Goal: Book appointment/travel/reservation

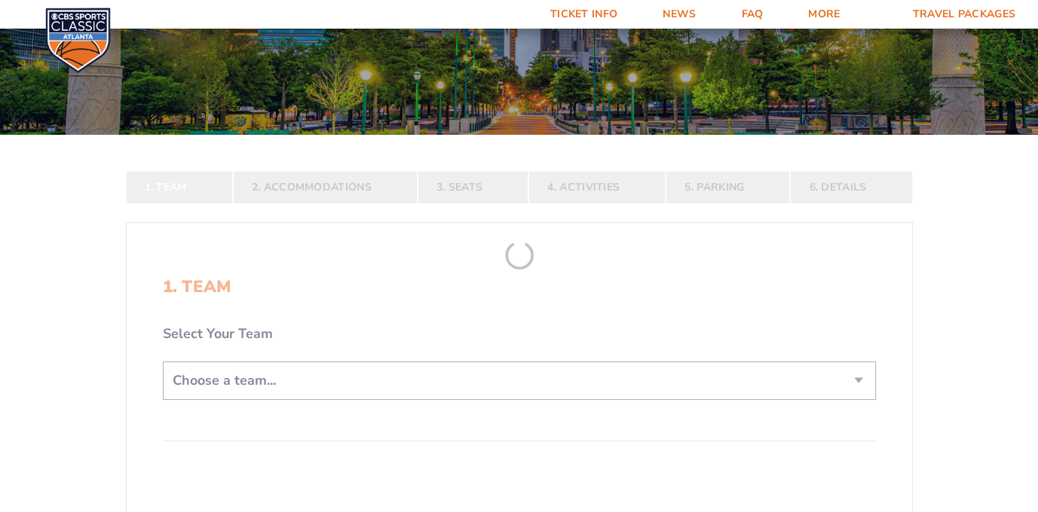
scroll to position [151, 0]
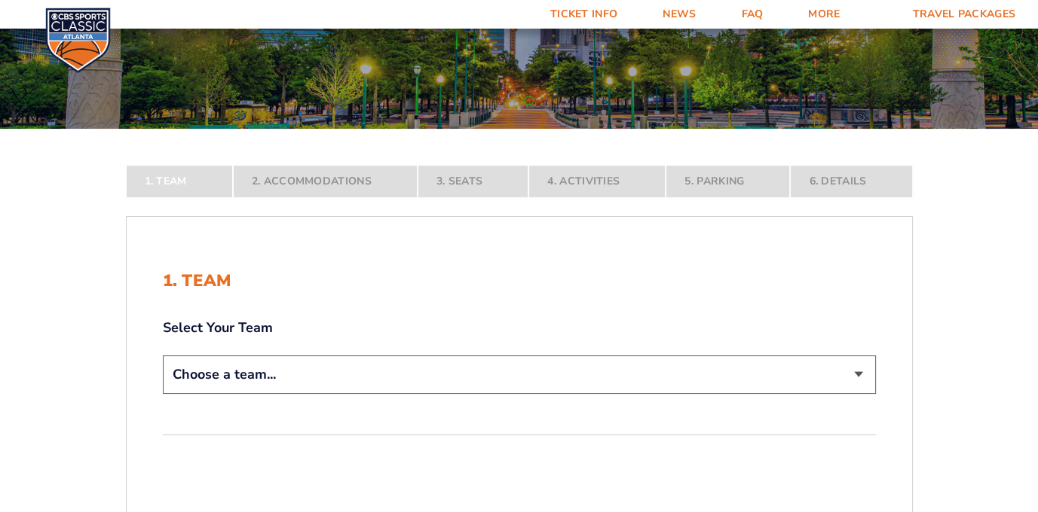
click at [858, 378] on select "Choose a team... [US_STATE] Wildcats [US_STATE] State Buckeyes [US_STATE] Tar H…" at bounding box center [519, 375] width 713 height 38
select select "12956"
click at [163, 394] on select "Choose a team... [US_STATE] Wildcats [US_STATE] State Buckeyes [US_STATE] Tar H…" at bounding box center [519, 375] width 713 height 38
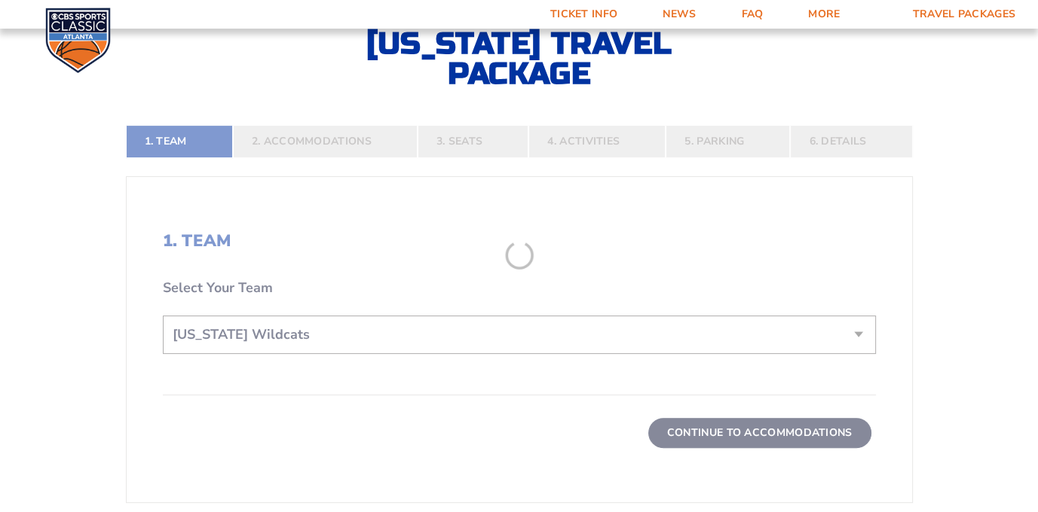
scroll to position [301, 0]
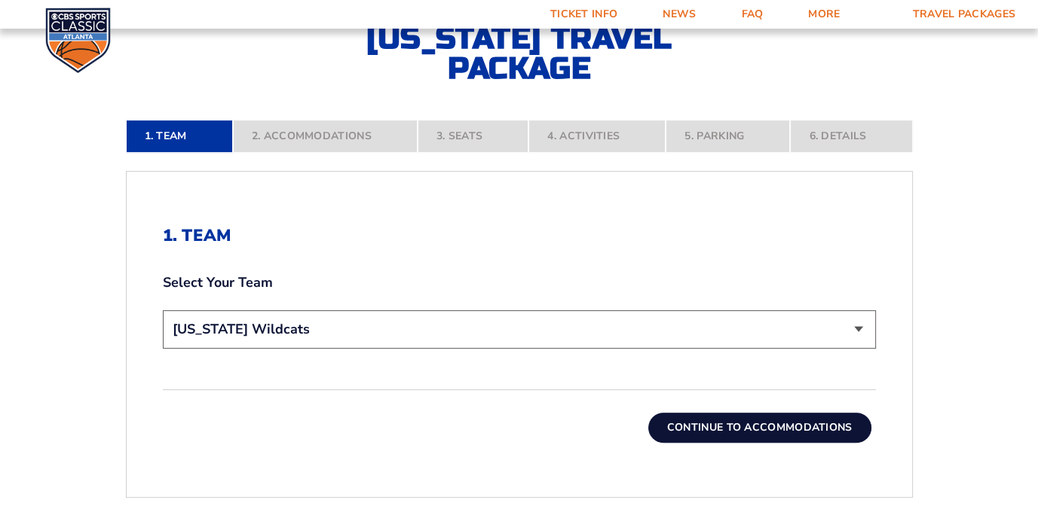
click at [745, 424] on button "Continue To Accommodations" at bounding box center [759, 428] width 223 height 30
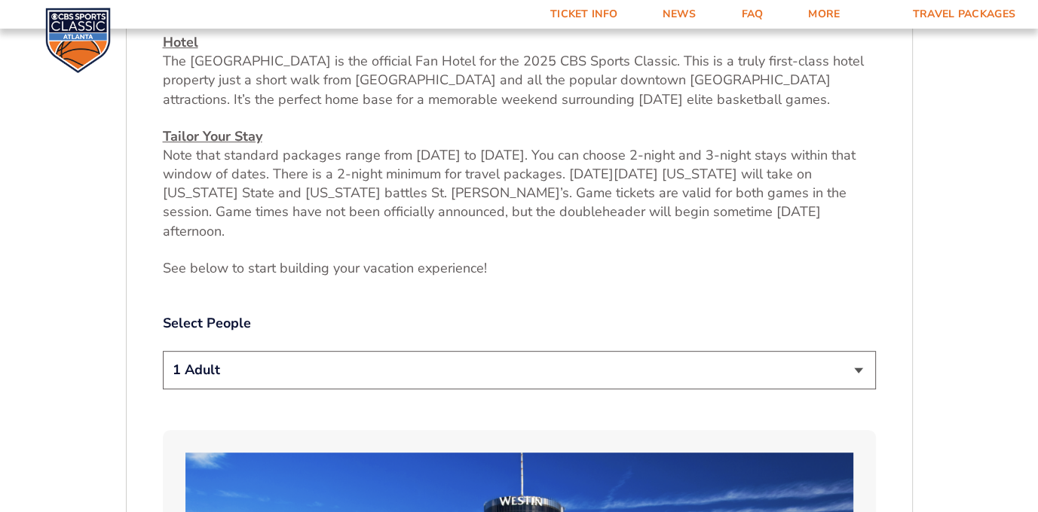
scroll to position [619, 0]
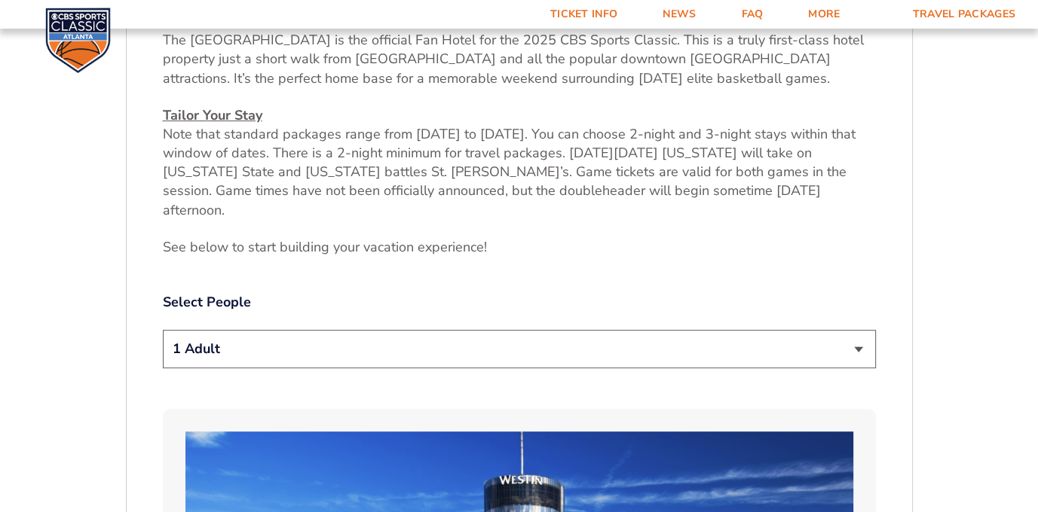
click at [861, 332] on select "1 Adult 2 Adults 3 Adults 4 Adults 2 Adults + 1 Child 2 Adults + 2 Children 2 A…" at bounding box center [519, 349] width 713 height 38
select select "2 Adults"
click at [163, 330] on select "1 Adult 2 Adults 3 Adults 4 Adults 2 Adults + 1 Child 2 Adults + 2 Children 2 A…" at bounding box center [519, 349] width 713 height 38
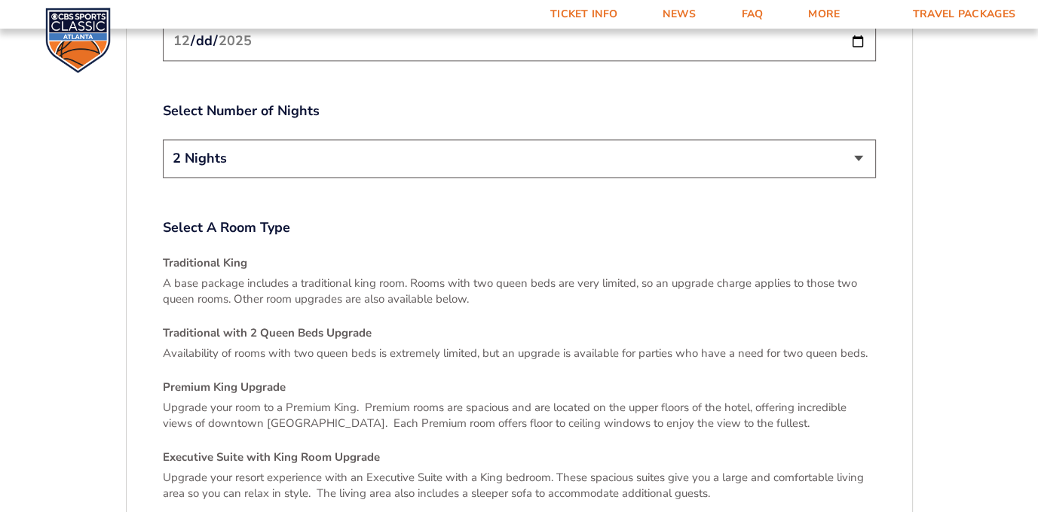
scroll to position [1975, 0]
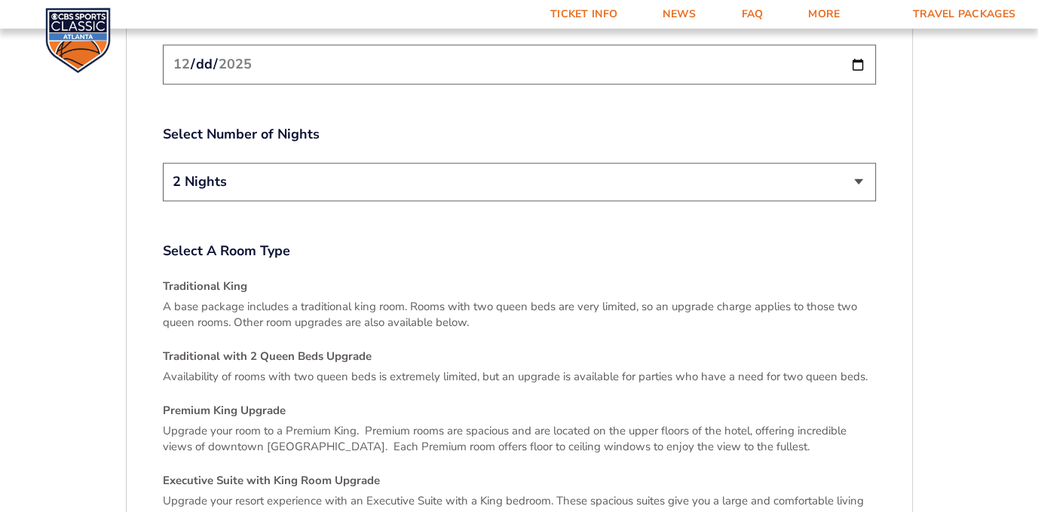
click at [226, 279] on h4 "Traditional King" at bounding box center [519, 287] width 713 height 16
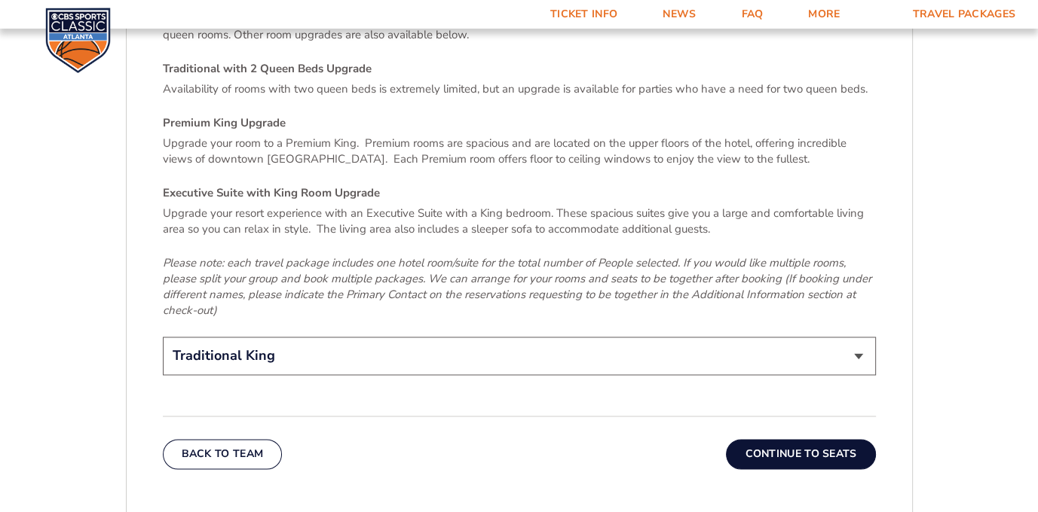
scroll to position [2277, 0]
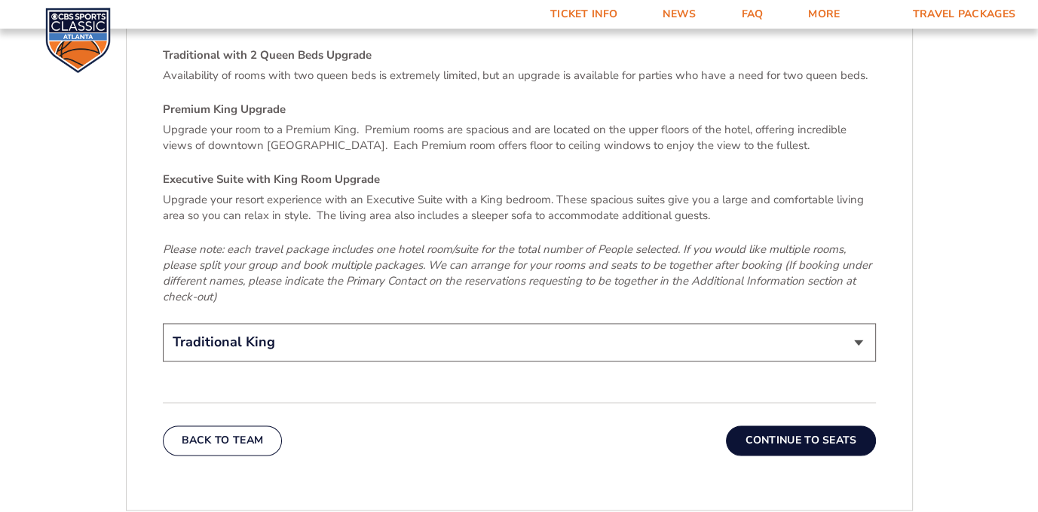
click at [809, 426] on button "Continue To Seats" at bounding box center [800, 441] width 149 height 30
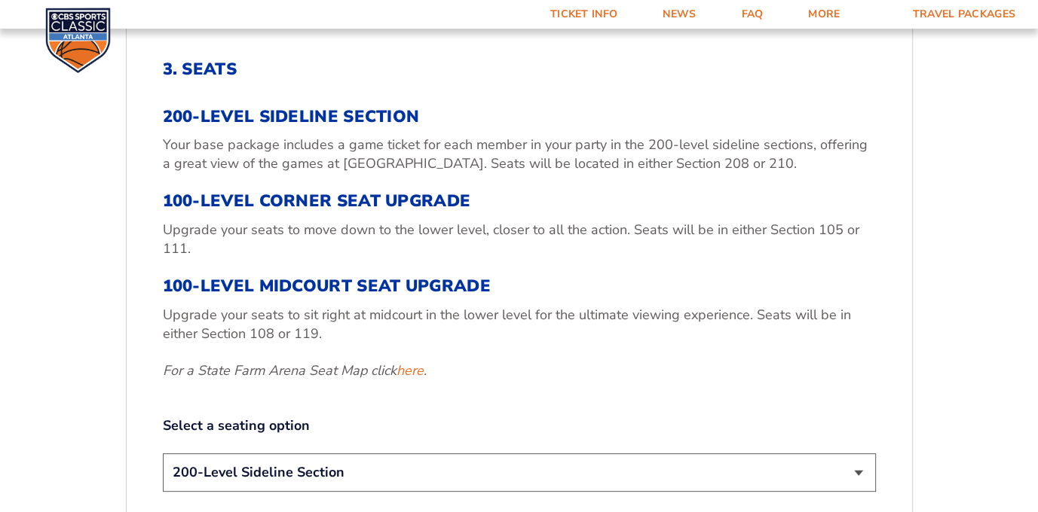
scroll to position [543, 0]
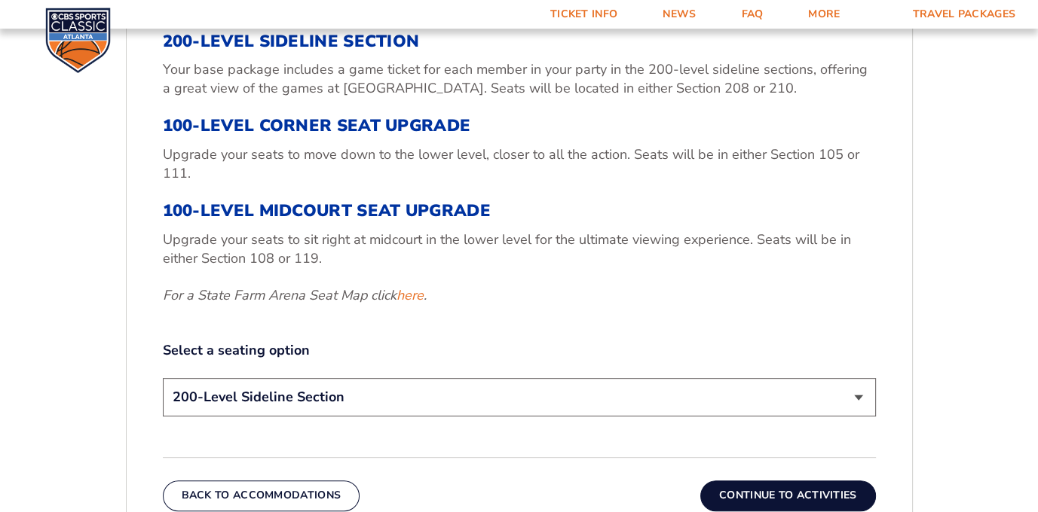
click at [858, 394] on select "200-Level Sideline Section 100-Level Corner Seat Upgrade (+$120 per person) 100…" at bounding box center [519, 397] width 713 height 38
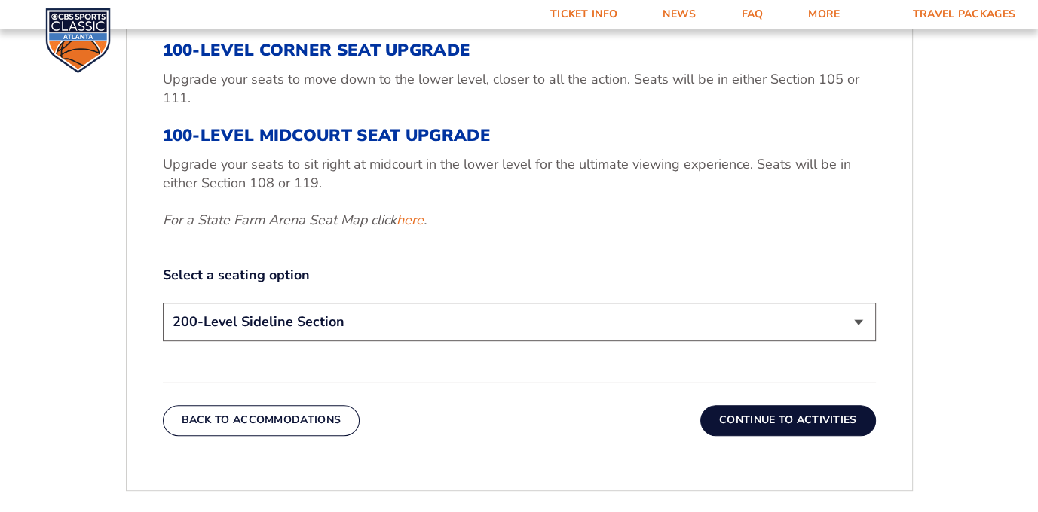
click at [856, 325] on select "200-Level Sideline Section 100-Level Corner Seat Upgrade (+$120 per person) 100…" at bounding box center [519, 322] width 713 height 38
click at [307, 324] on select "200-Level Sideline Section 100-Level Corner Seat Upgrade (+$120 per person) 100…" at bounding box center [519, 322] width 713 height 38
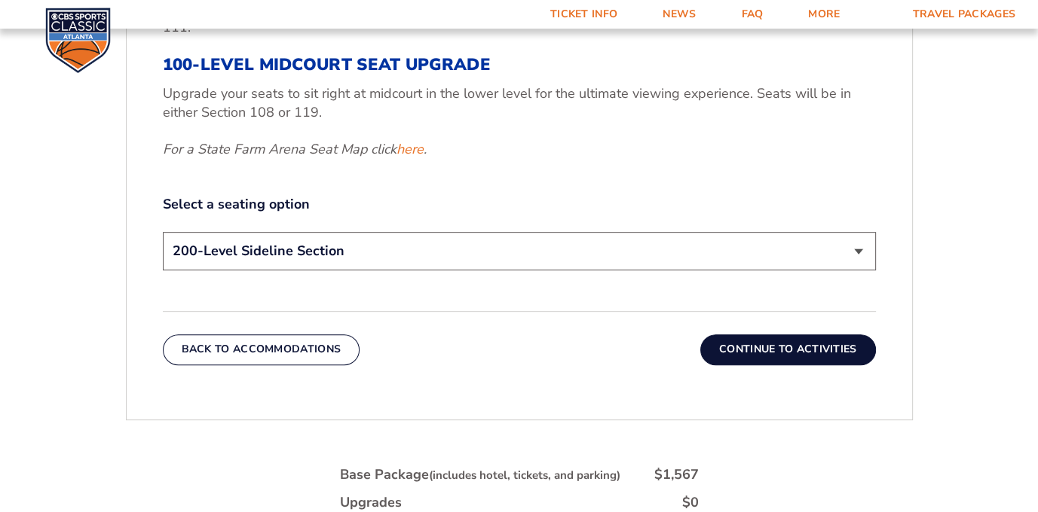
scroll to position [694, 0]
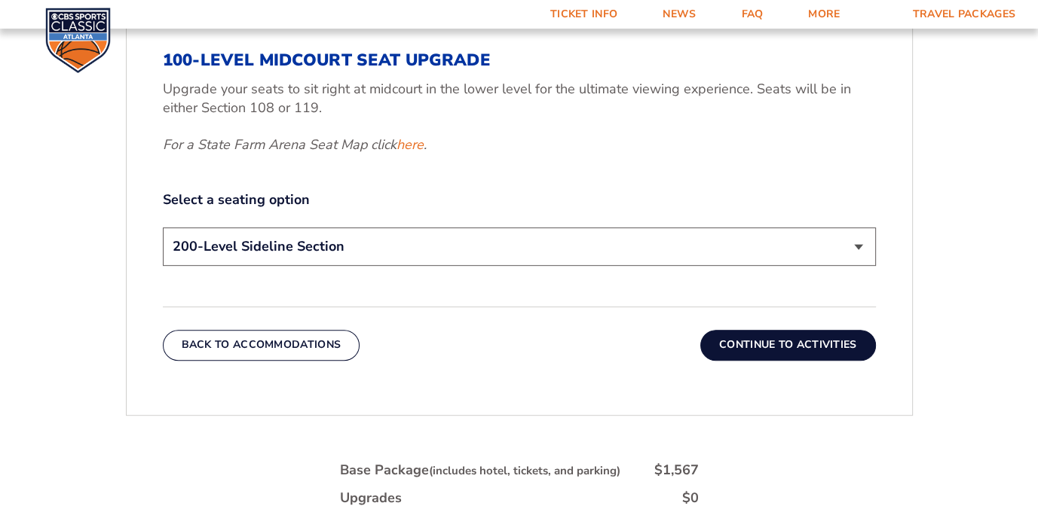
click at [773, 344] on button "Continue To Activities" at bounding box center [788, 345] width 176 height 30
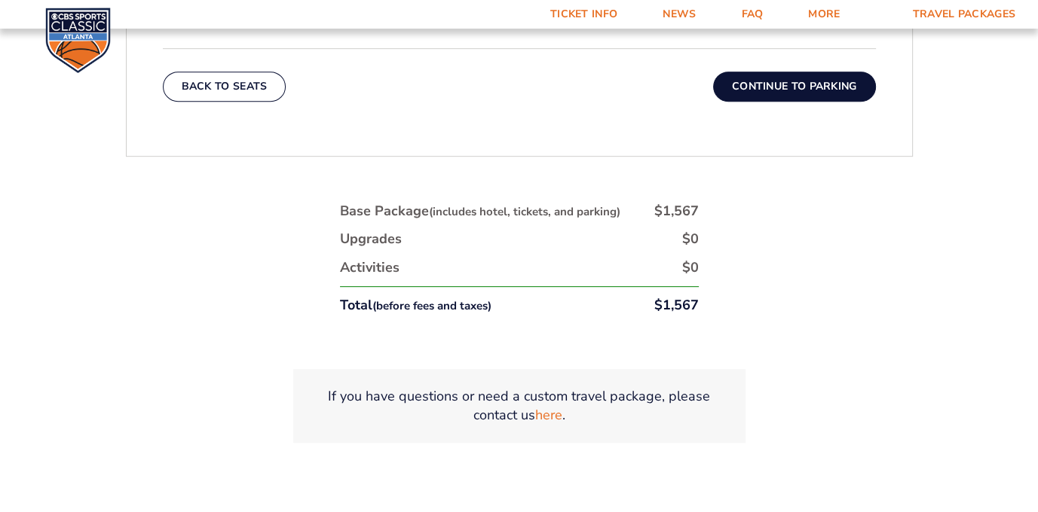
scroll to position [619, 0]
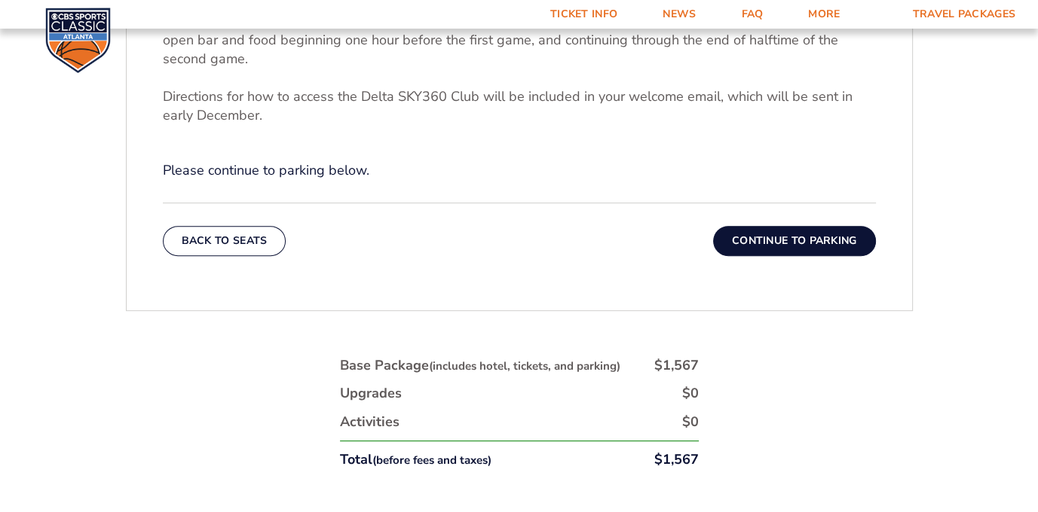
click at [809, 245] on button "Continue To Parking" at bounding box center [794, 241] width 163 height 30
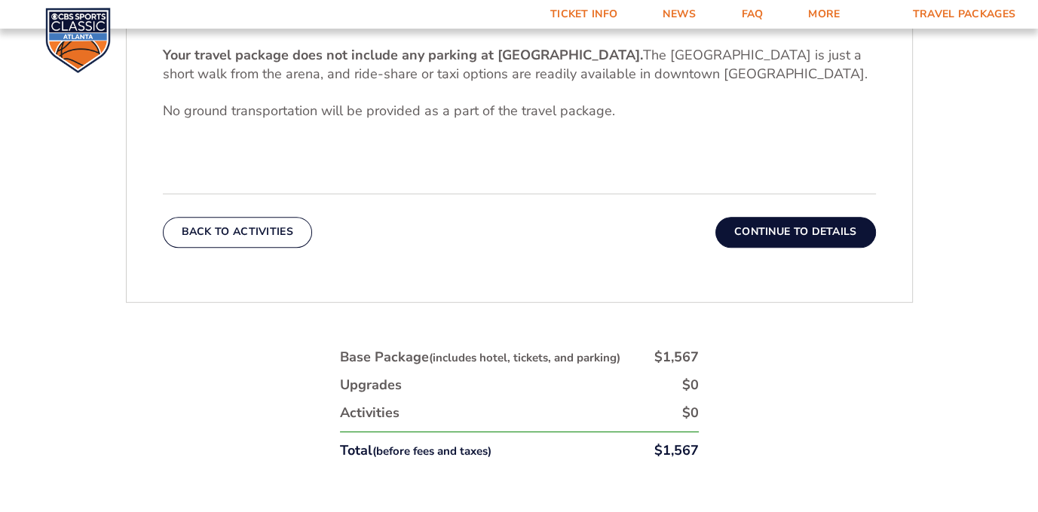
scroll to position [543, 0]
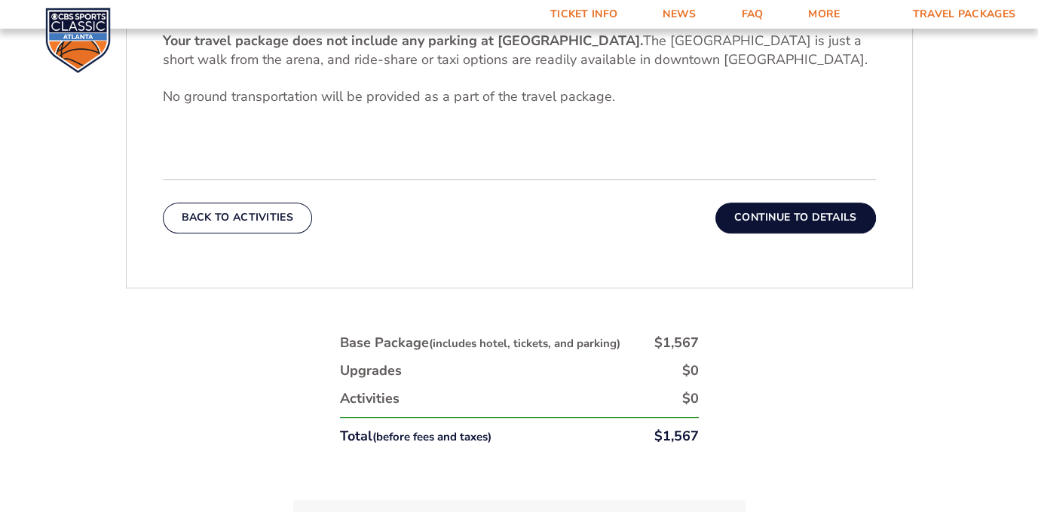
click at [796, 216] on button "Continue To Details" at bounding box center [795, 218] width 161 height 30
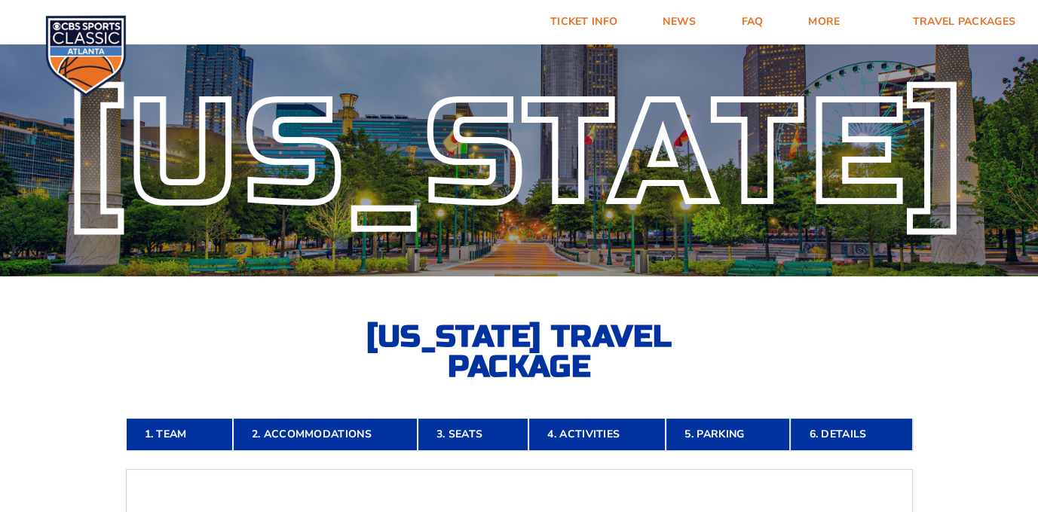
scroll to position [0, 0]
